Goal: Book appointment/travel/reservation

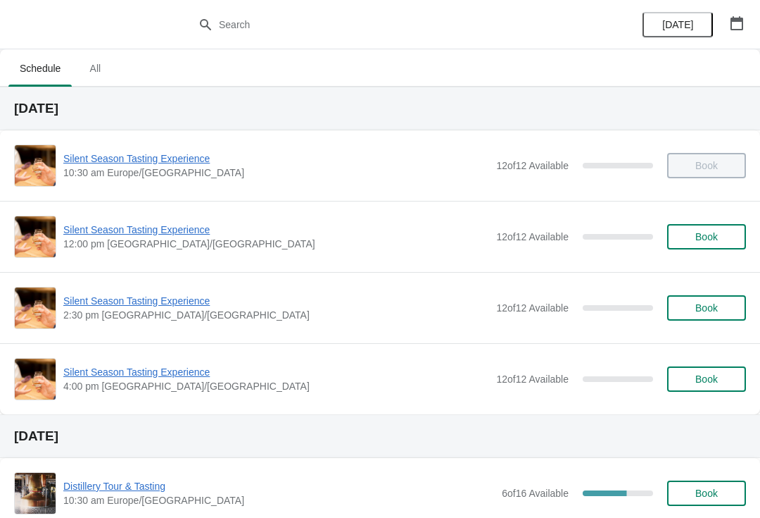
click at [137, 236] on span "Silent Season Tasting Experience" at bounding box center [276, 230] width 426 height 14
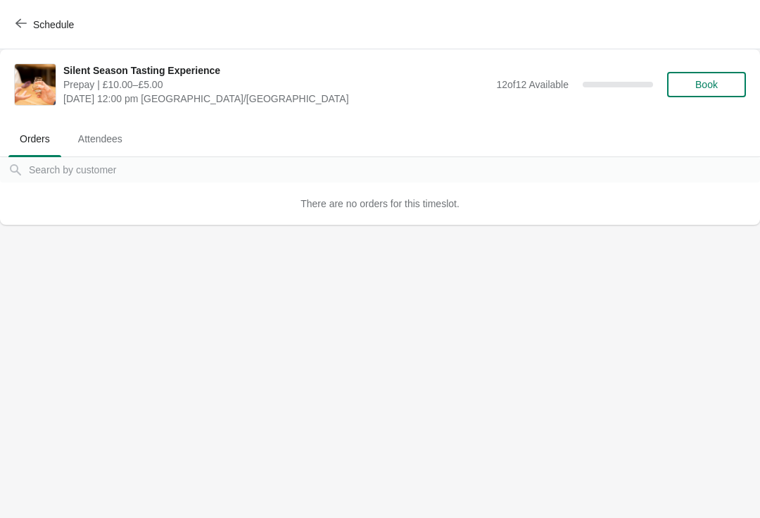
click at [710, 80] on span "Book" at bounding box center [707, 84] width 23 height 11
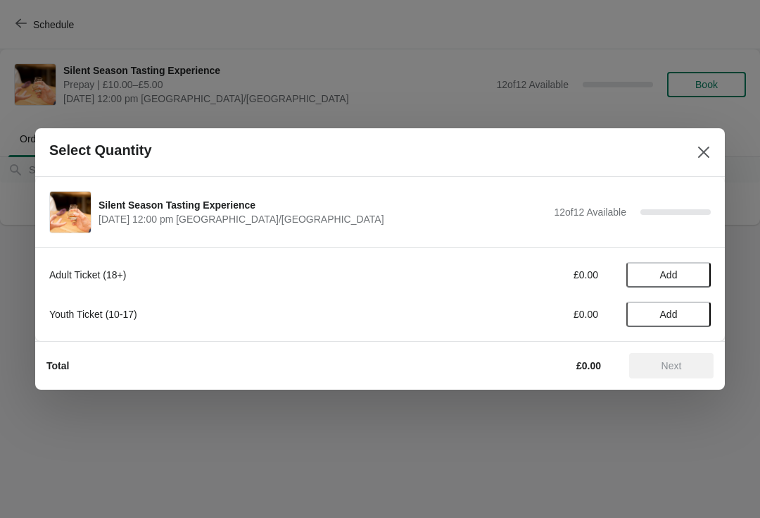
click at [674, 280] on span "Add" at bounding box center [669, 274] width 18 height 11
click at [698, 272] on icon at bounding box center [693, 275] width 15 height 15
click at [666, 367] on span "Next" at bounding box center [672, 365] width 20 height 11
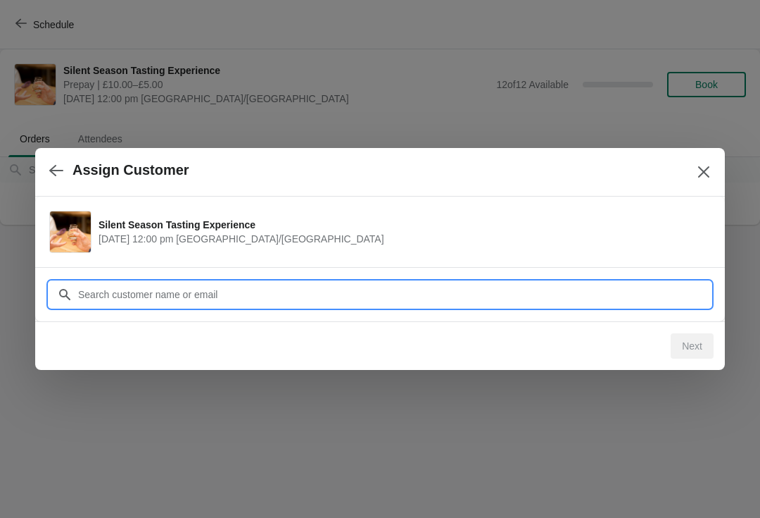
click at [350, 298] on input "Customer" at bounding box center [394, 294] width 634 height 25
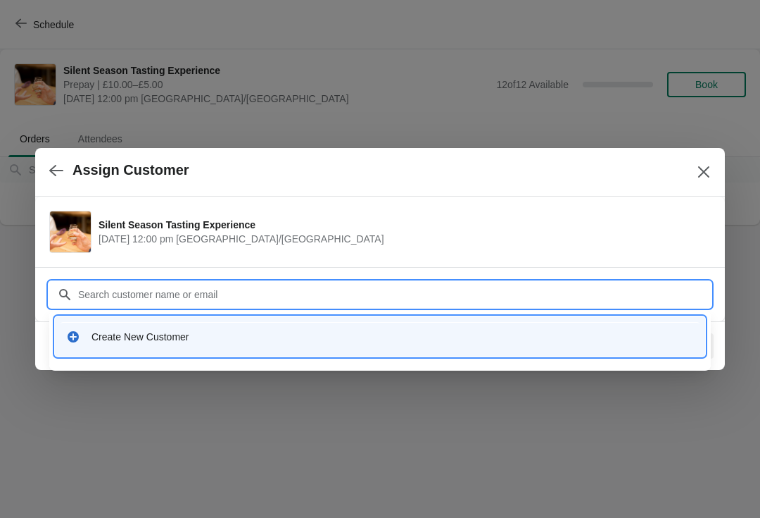
click at [164, 331] on div "Create New Customer" at bounding box center [393, 337] width 603 height 14
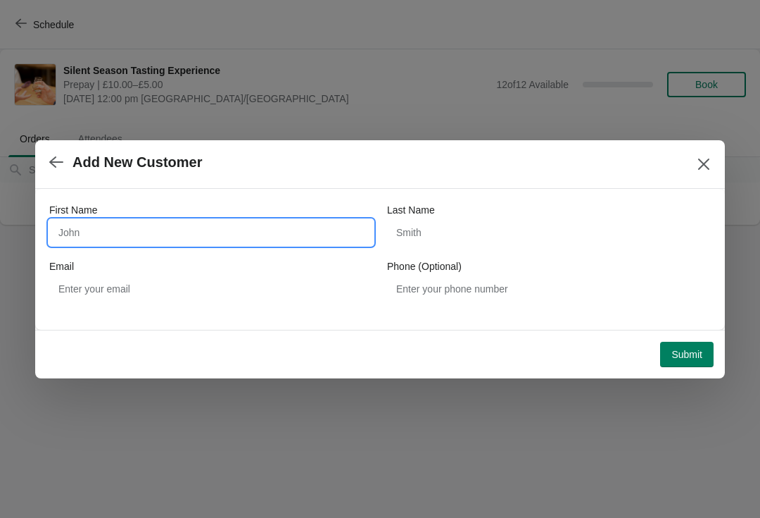
click at [199, 223] on input "First Name" at bounding box center [211, 232] width 324 height 25
type input "Bal"
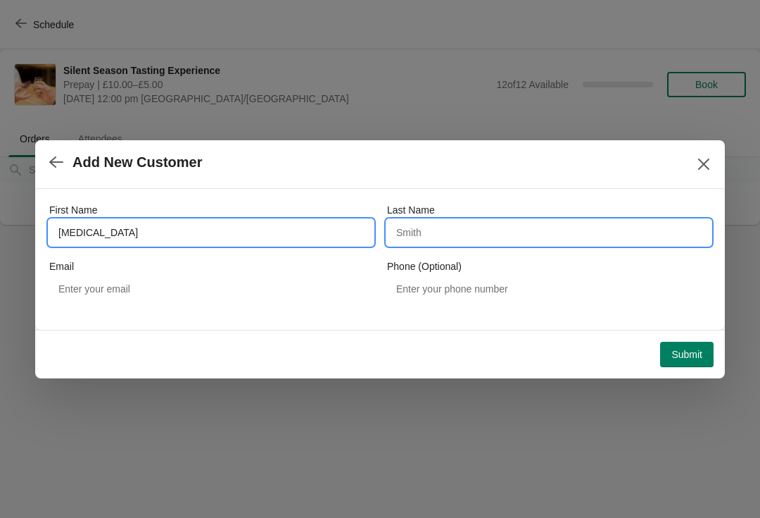
click at [475, 228] on input "Last Name" at bounding box center [549, 232] width 324 height 25
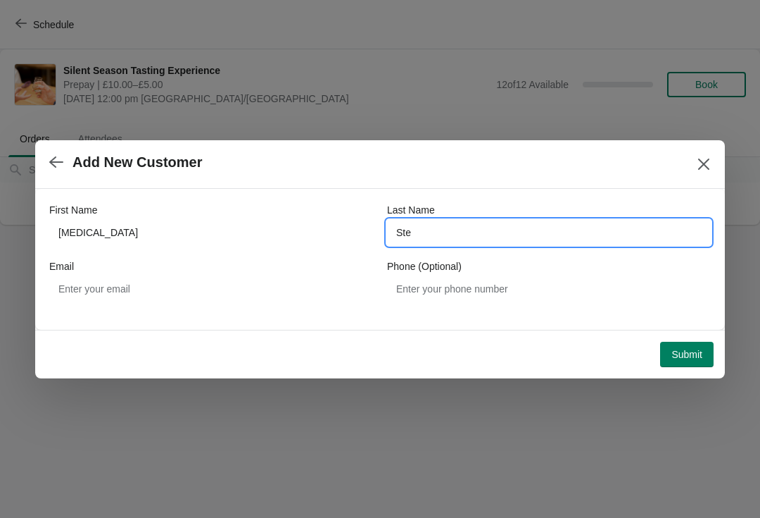
type input "Ste"
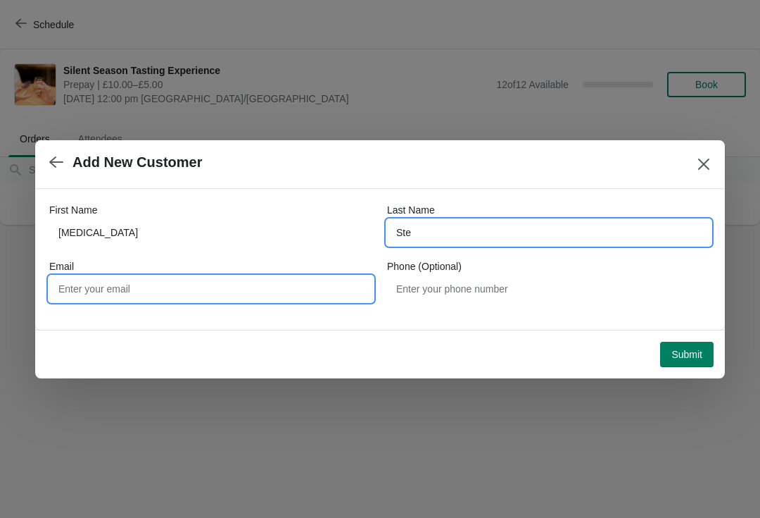
click at [211, 288] on input "Email" at bounding box center [211, 288] width 324 height 25
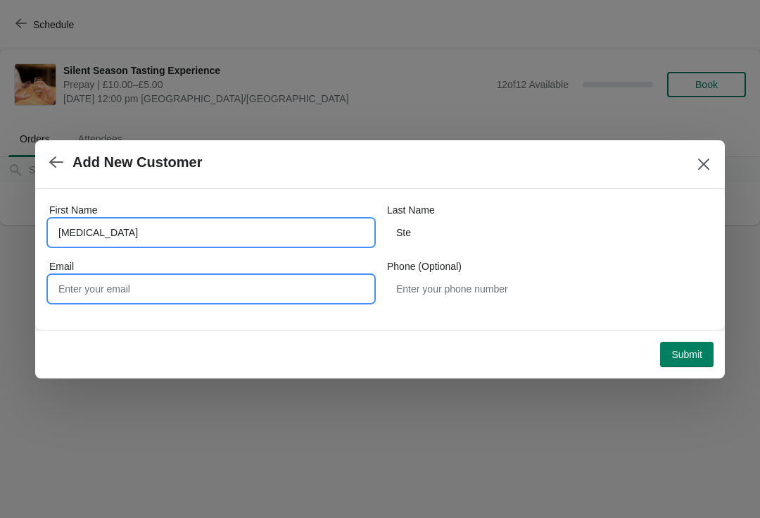
click at [63, 226] on input "Bal" at bounding box center [211, 232] width 324 height 25
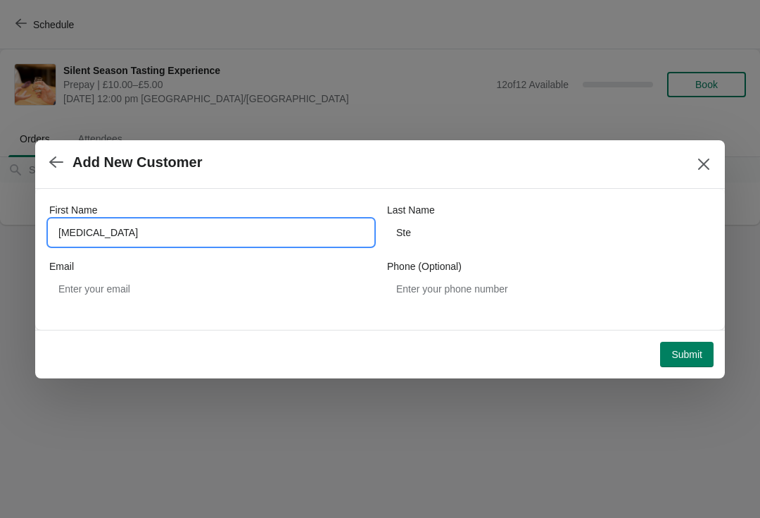
click at [156, 225] on input "Bal" at bounding box center [211, 232] width 324 height 25
type input "B"
type input "Val"
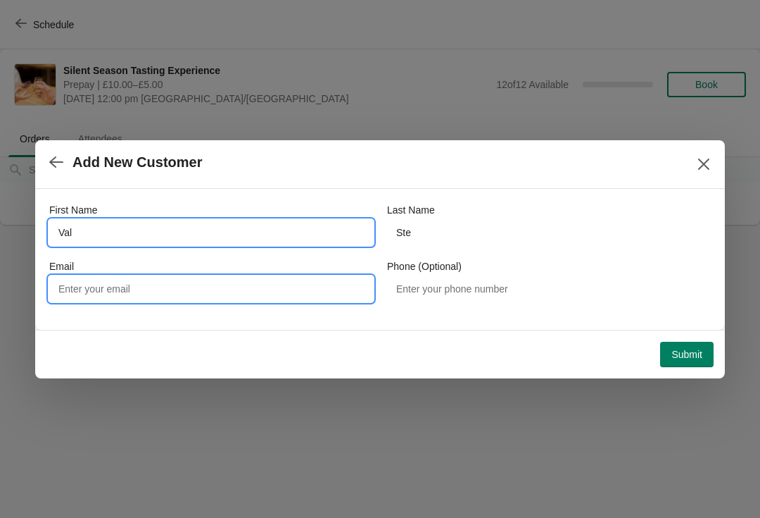
click at [166, 280] on input "Email" at bounding box center [211, 288] width 324 height 25
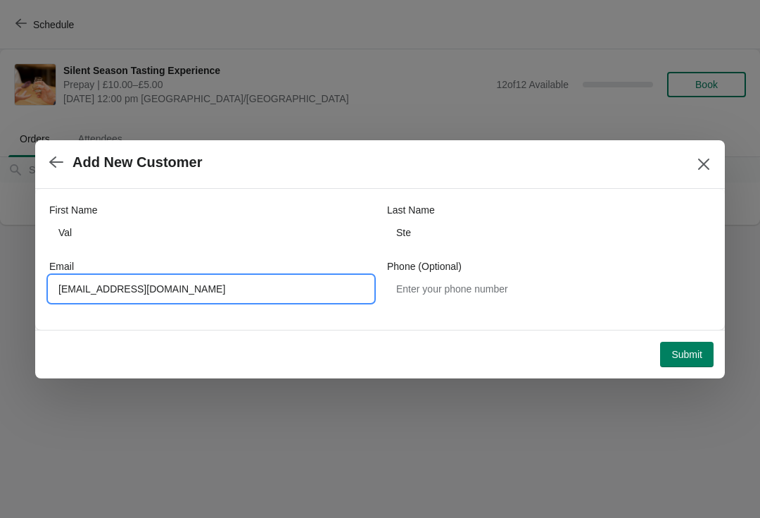
type input "Val1190458@gmail.com"
click at [692, 353] on span "Submit" at bounding box center [687, 354] width 31 height 11
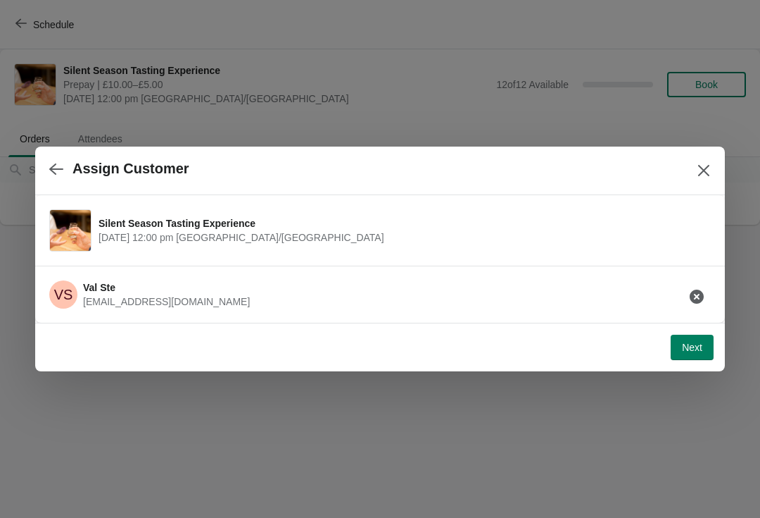
click at [697, 338] on button "Next" at bounding box center [692, 346] width 43 height 25
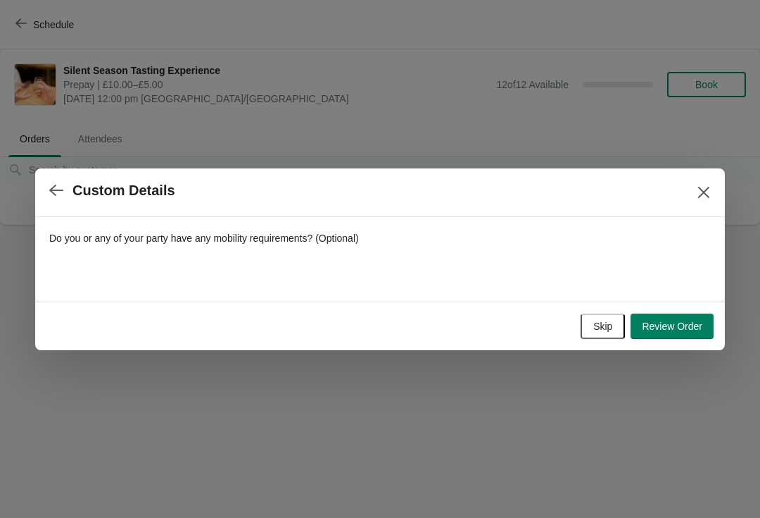
click at [621, 320] on button "Skip" at bounding box center [603, 325] width 44 height 25
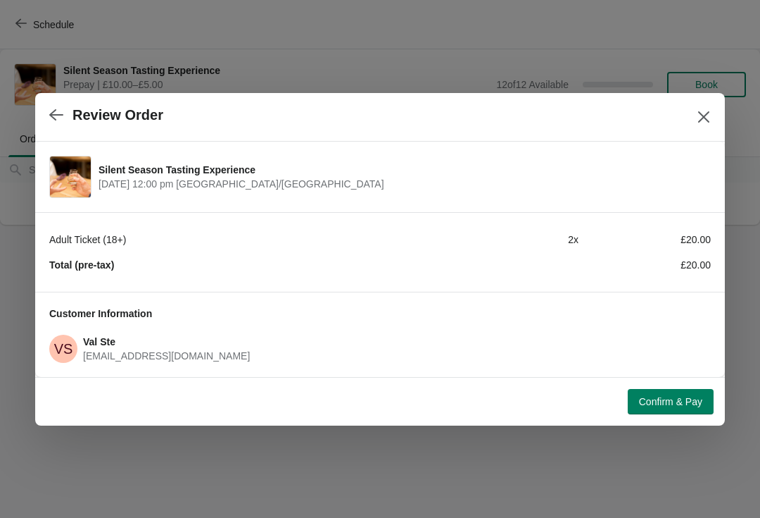
click at [678, 398] on span "Confirm & Pay" at bounding box center [670, 401] width 63 height 11
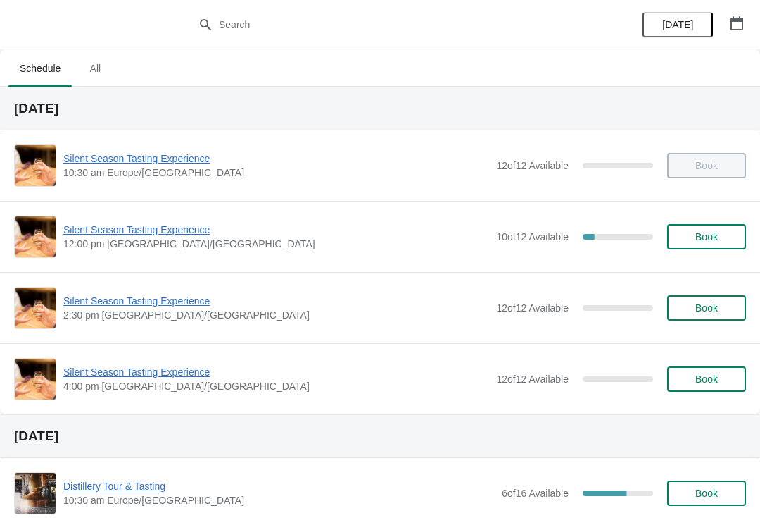
click at [146, 373] on span "Silent Season Tasting Experience" at bounding box center [276, 372] width 426 height 14
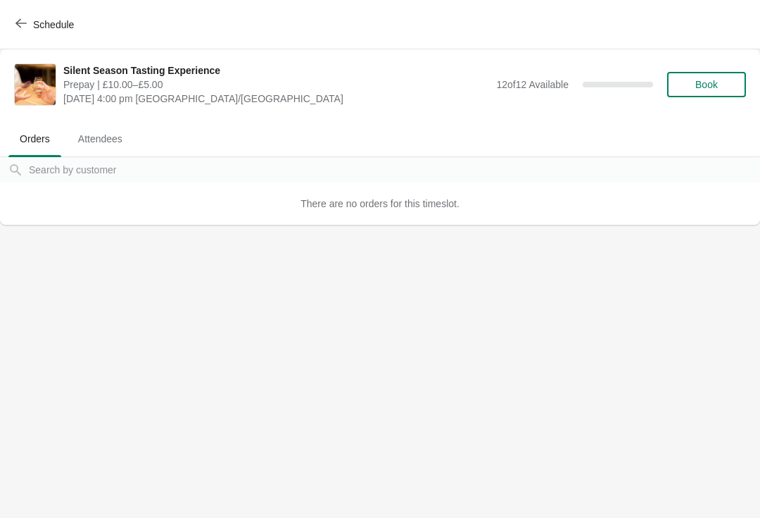
click at [20, 27] on icon "button" at bounding box center [20, 23] width 11 height 11
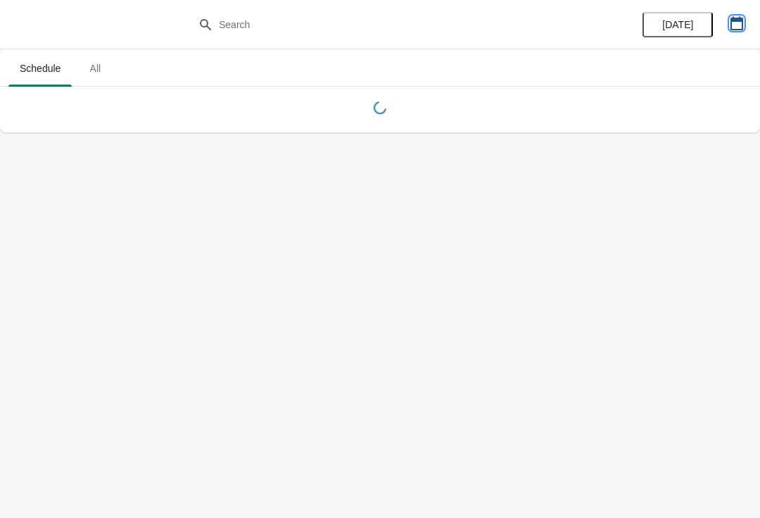
click at [739, 24] on icon "button" at bounding box center [737, 23] width 14 height 14
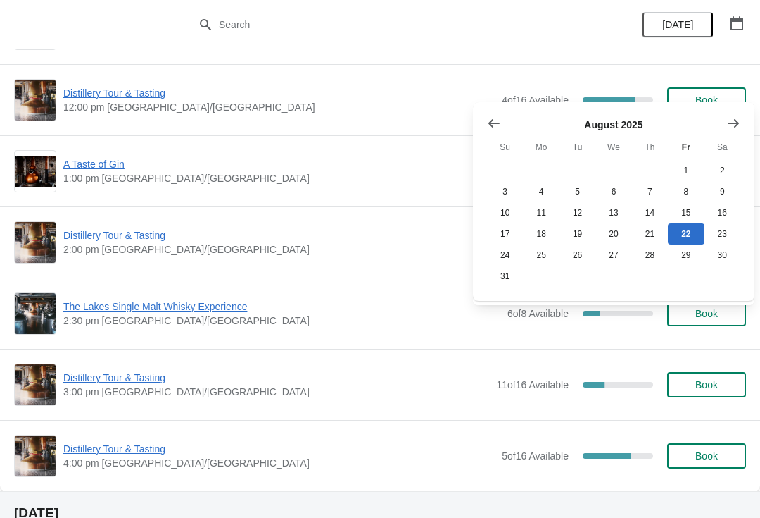
scroll to position [599, 0]
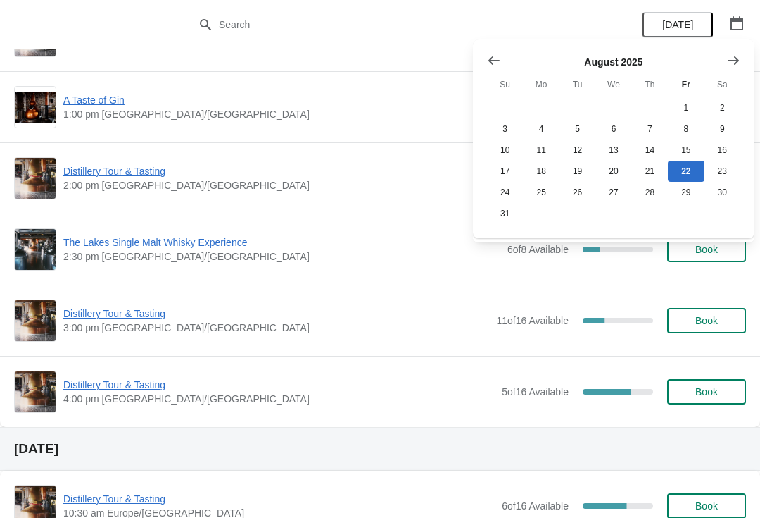
click at [123, 390] on span "Distillery Tour & Tasting" at bounding box center [279, 384] width 432 height 14
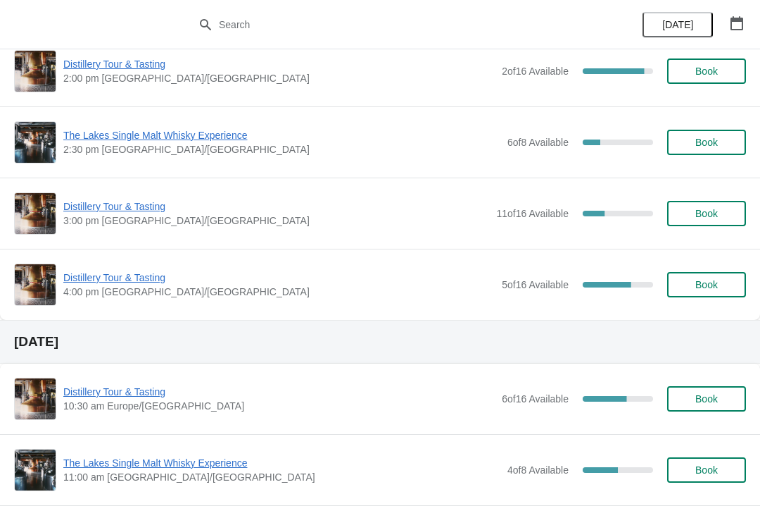
scroll to position [708, 0]
